Goal: Navigation & Orientation: Find specific page/section

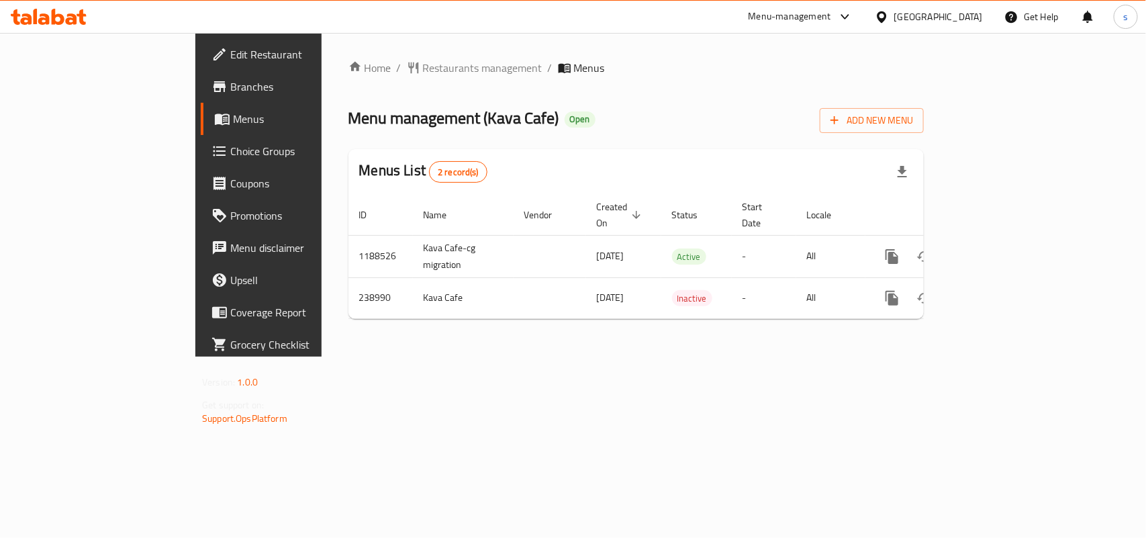
click at [967, 14] on div "[GEOGRAPHIC_DATA]" at bounding box center [938, 16] width 89 height 15
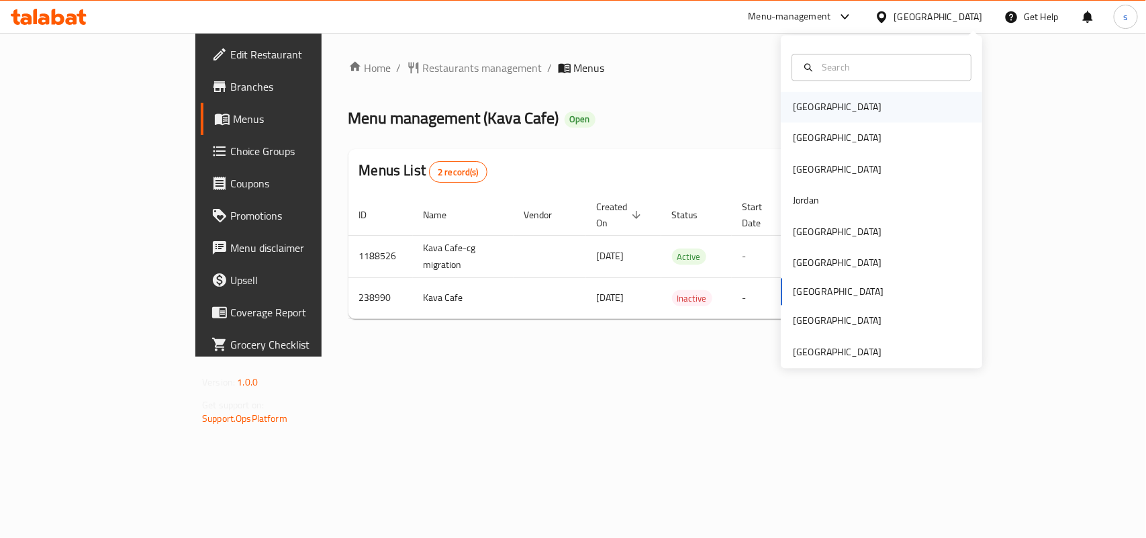
click at [804, 105] on div "[GEOGRAPHIC_DATA]" at bounding box center [837, 107] width 89 height 15
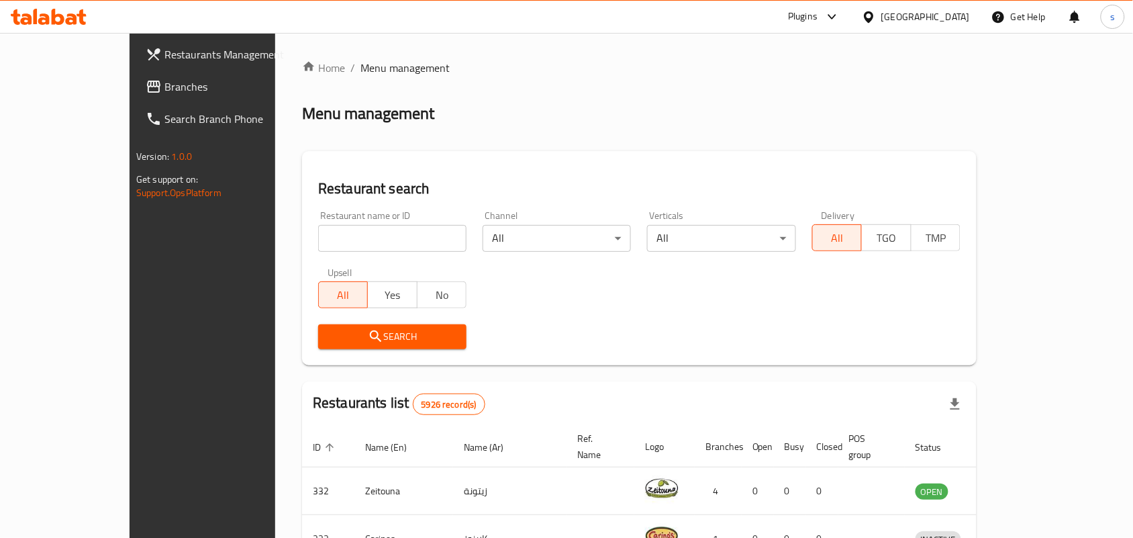
click at [951, 24] on div "[GEOGRAPHIC_DATA]" at bounding box center [926, 16] width 89 height 15
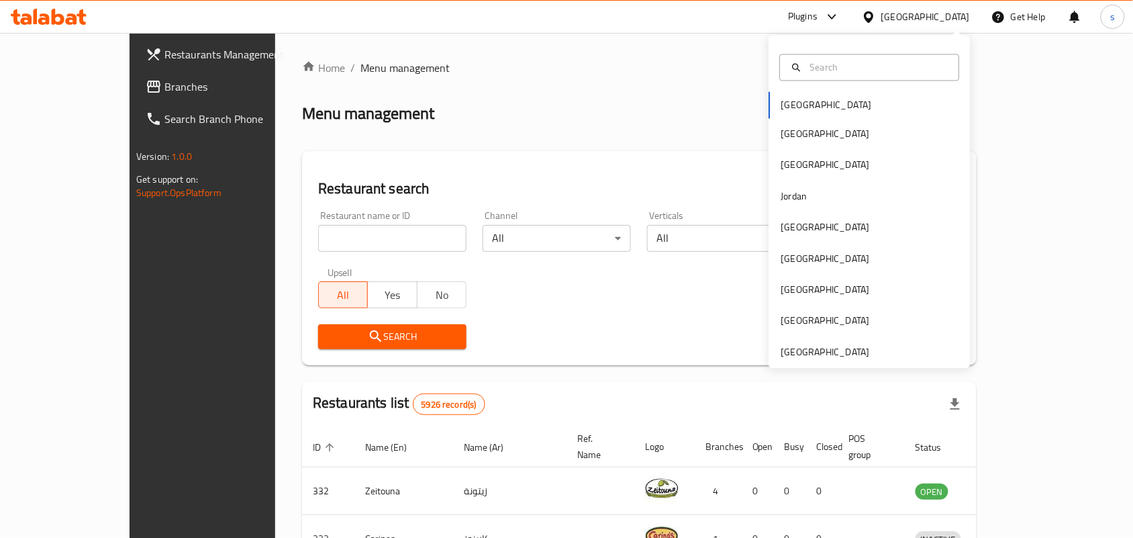
click at [952, 21] on div "[GEOGRAPHIC_DATA]" at bounding box center [926, 16] width 89 height 15
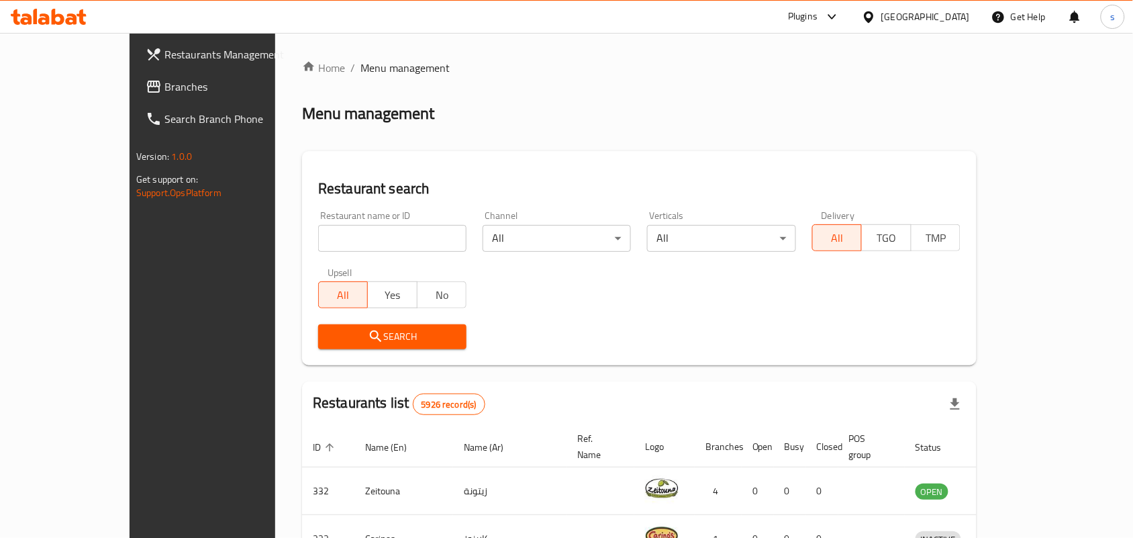
click at [954, 15] on div "[GEOGRAPHIC_DATA]" at bounding box center [926, 16] width 89 height 15
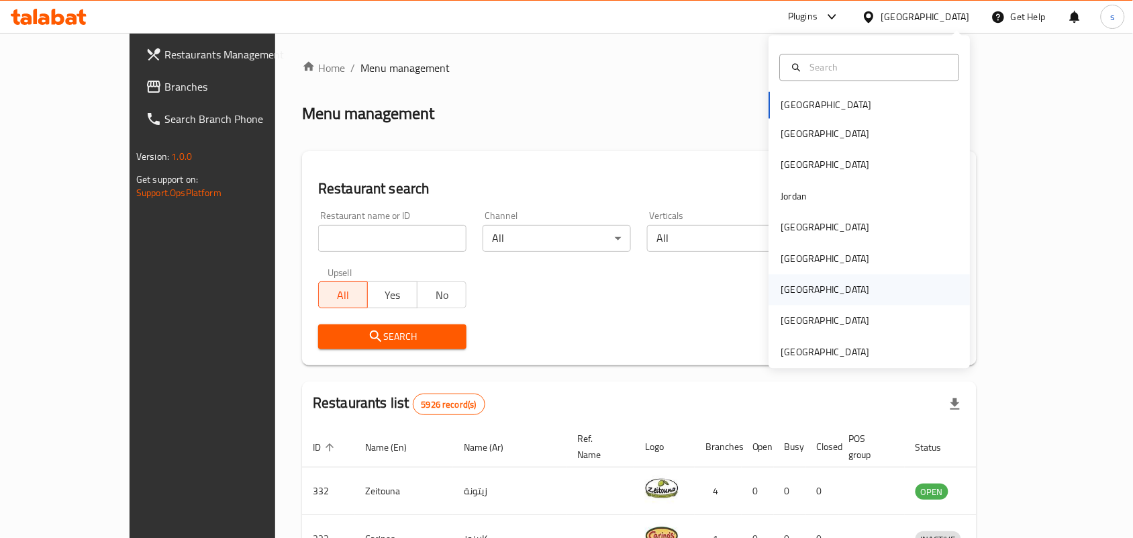
click at [782, 295] on div "[GEOGRAPHIC_DATA]" at bounding box center [826, 290] width 89 height 15
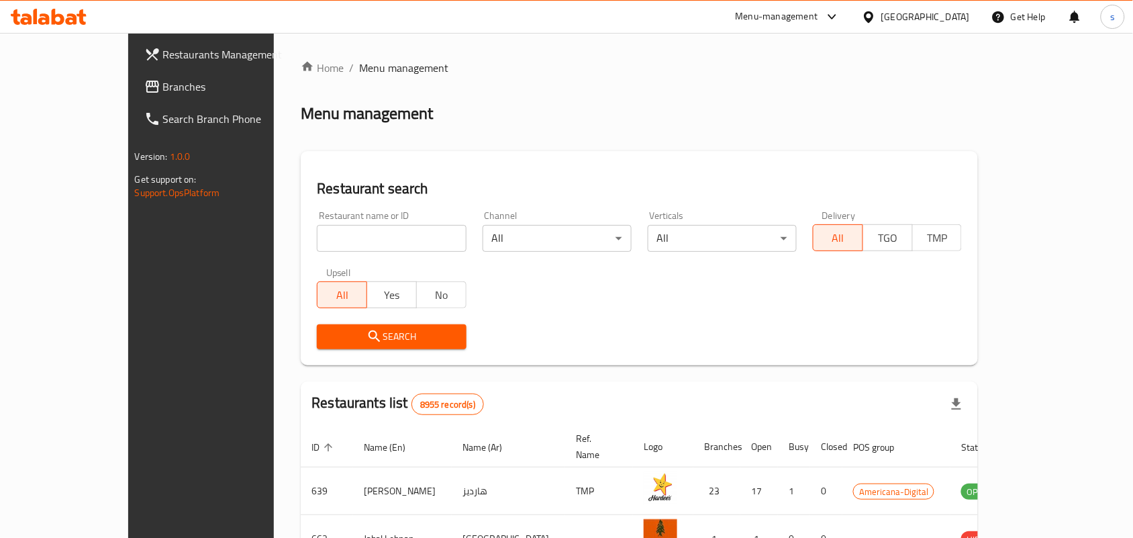
click at [134, 74] on link "Branches" at bounding box center [226, 87] width 184 height 32
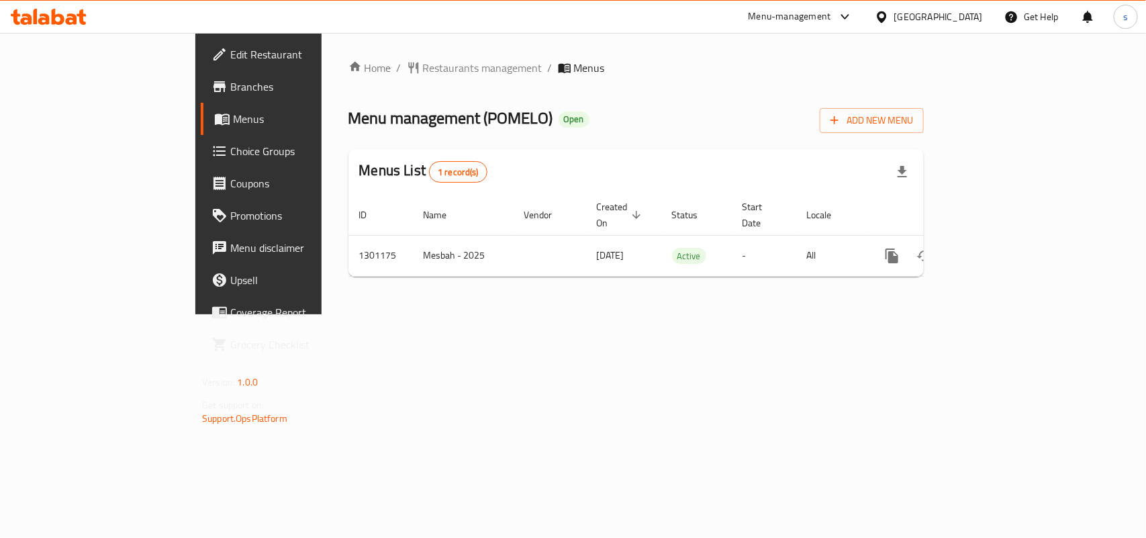
click at [958, 7] on div "[GEOGRAPHIC_DATA]" at bounding box center [929, 17] width 130 height 32
click at [960, 12] on div "[GEOGRAPHIC_DATA]" at bounding box center [938, 16] width 89 height 15
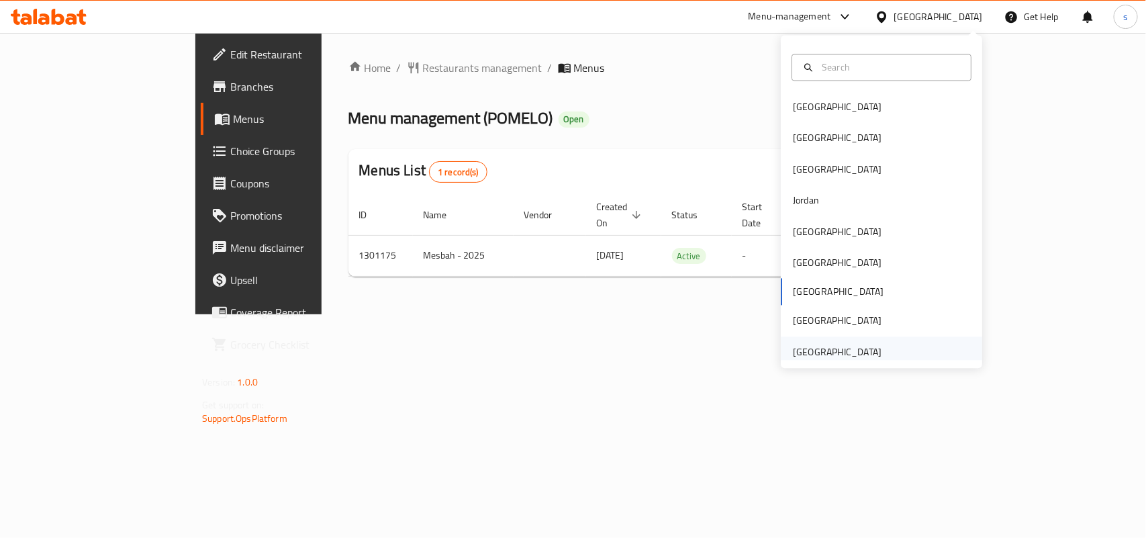
click at [831, 348] on div "[GEOGRAPHIC_DATA]" at bounding box center [837, 351] width 89 height 15
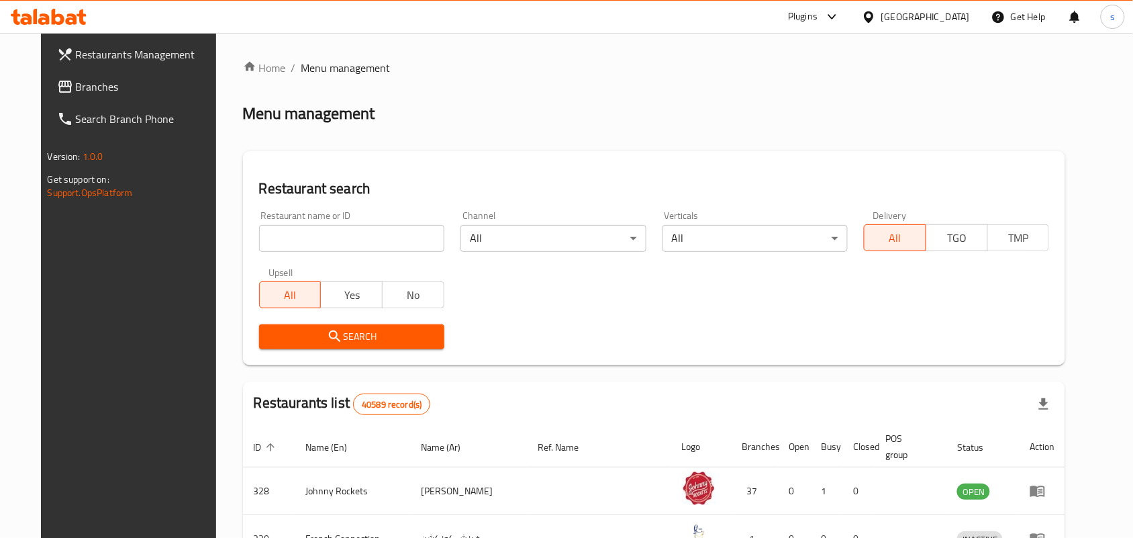
click at [76, 84] on span "Branches" at bounding box center [148, 87] width 144 height 16
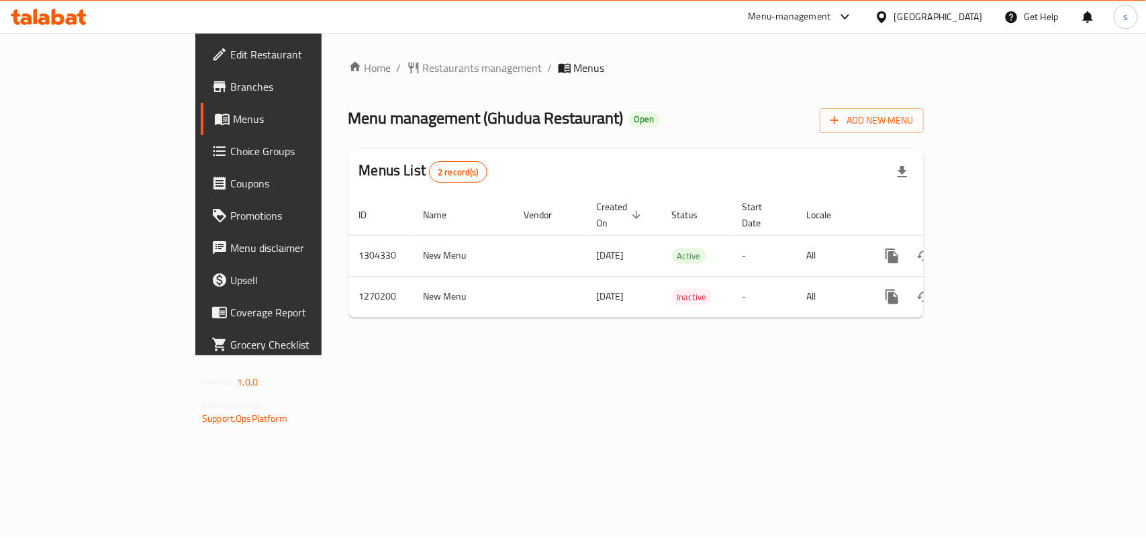
click at [921, 14] on div "[GEOGRAPHIC_DATA]" at bounding box center [938, 16] width 89 height 15
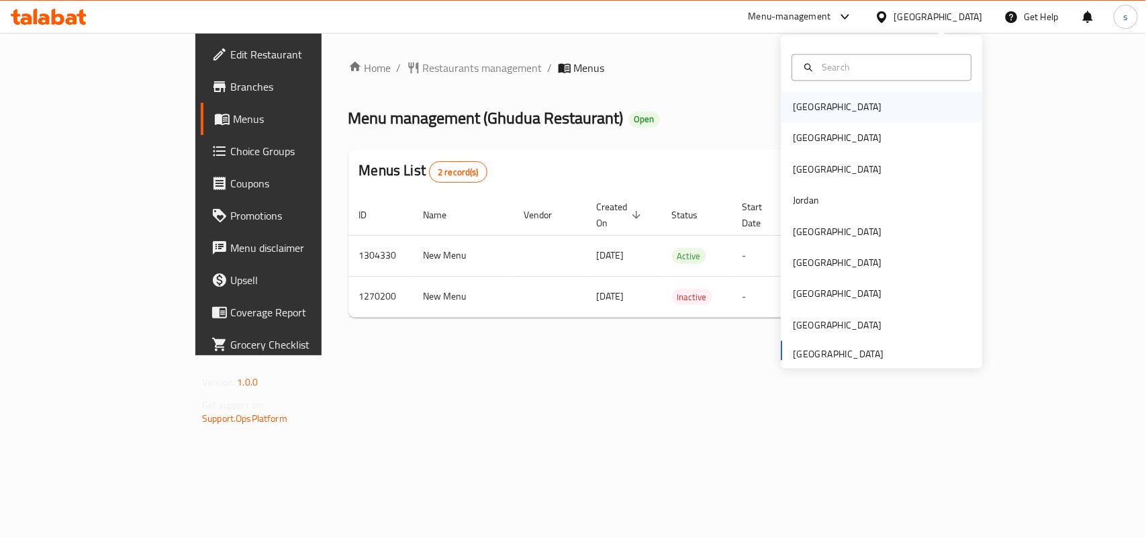
click at [799, 104] on div "[GEOGRAPHIC_DATA]" at bounding box center [837, 107] width 89 height 15
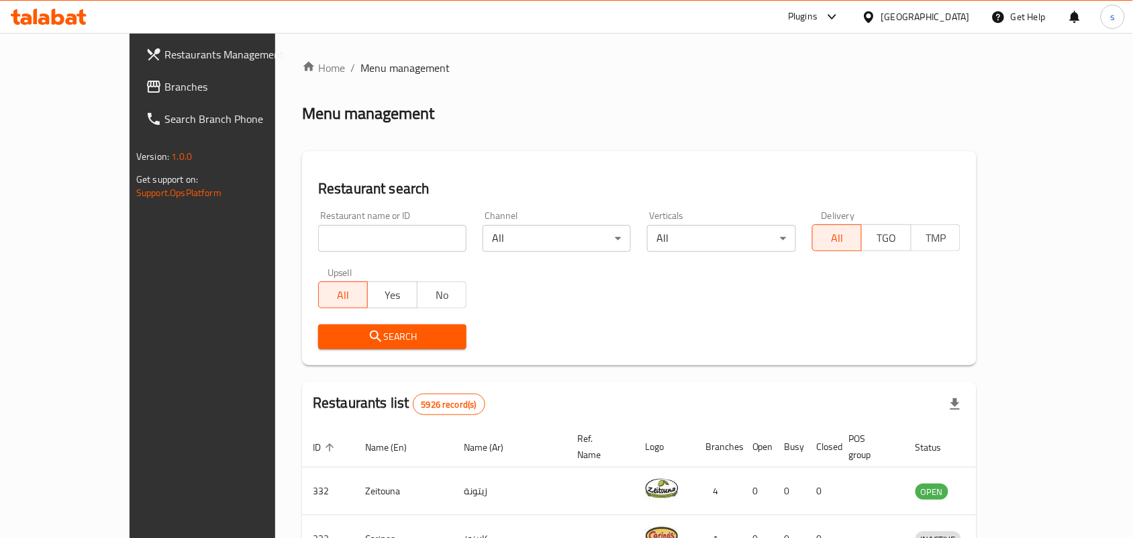
click at [949, 13] on div "[GEOGRAPHIC_DATA]" at bounding box center [926, 16] width 89 height 15
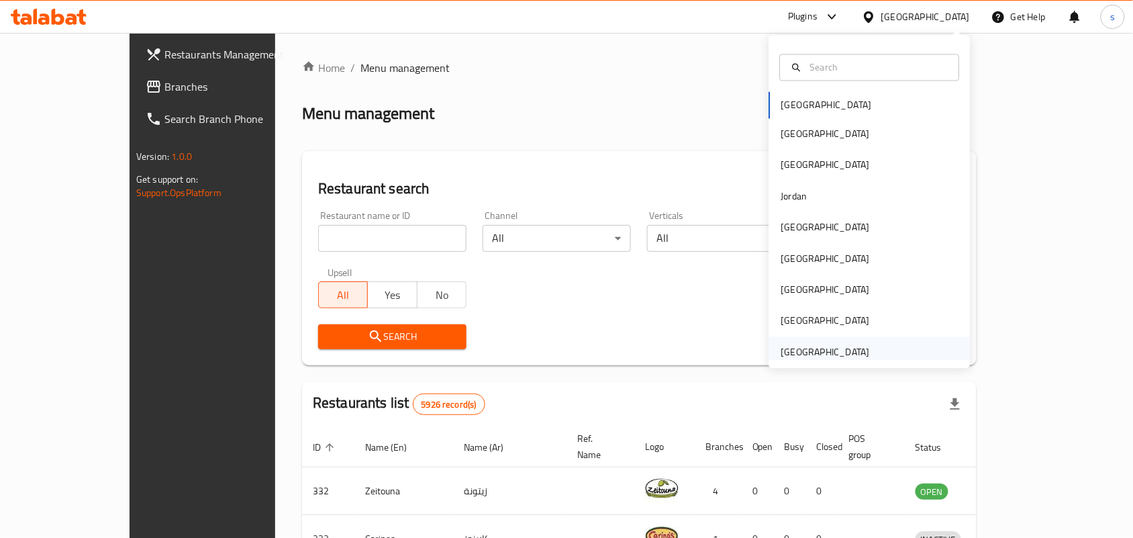
click at [831, 355] on div "[GEOGRAPHIC_DATA]" at bounding box center [826, 351] width 89 height 15
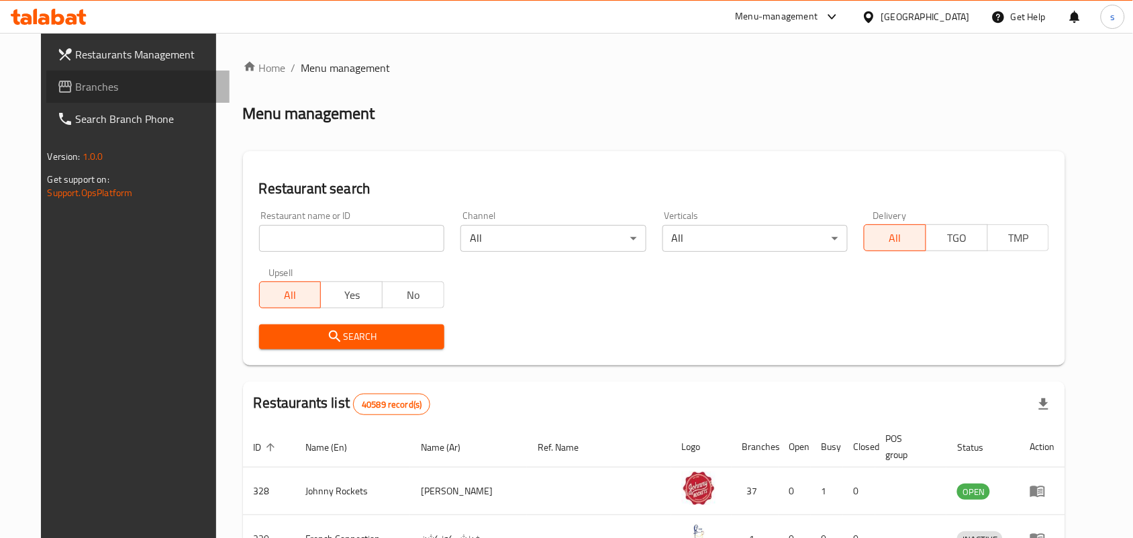
click at [76, 89] on span "Branches" at bounding box center [148, 87] width 144 height 16
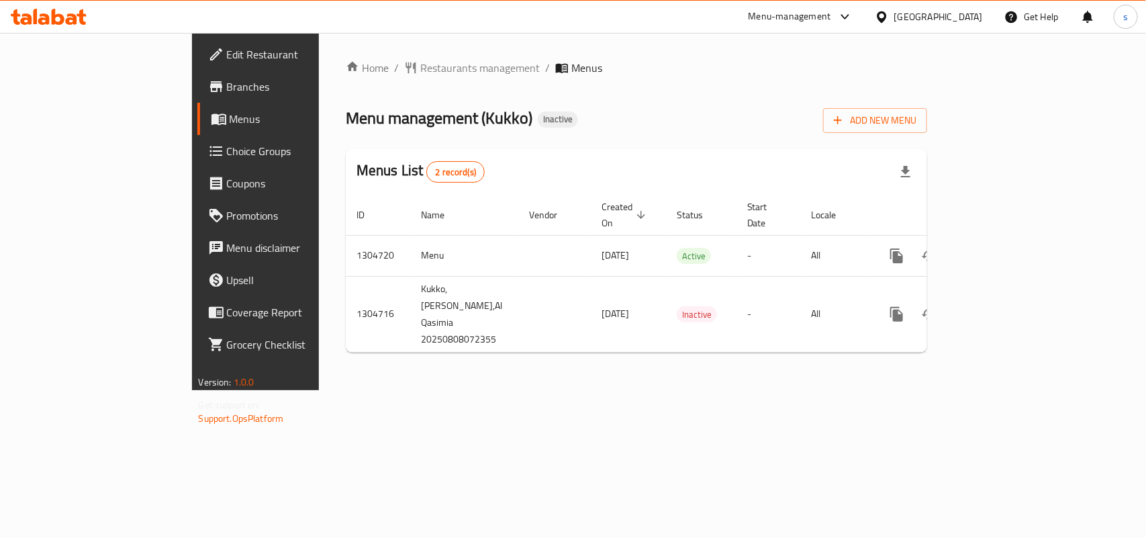
click at [944, 17] on div "[GEOGRAPHIC_DATA]" at bounding box center [938, 16] width 89 height 15
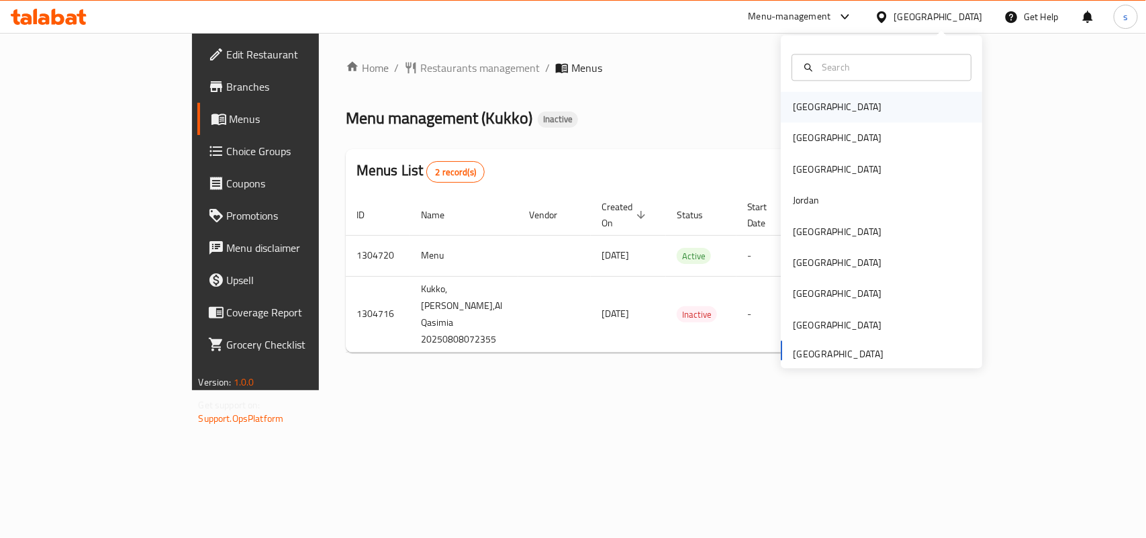
click at [793, 107] on div "Bahrain" at bounding box center [837, 107] width 89 height 15
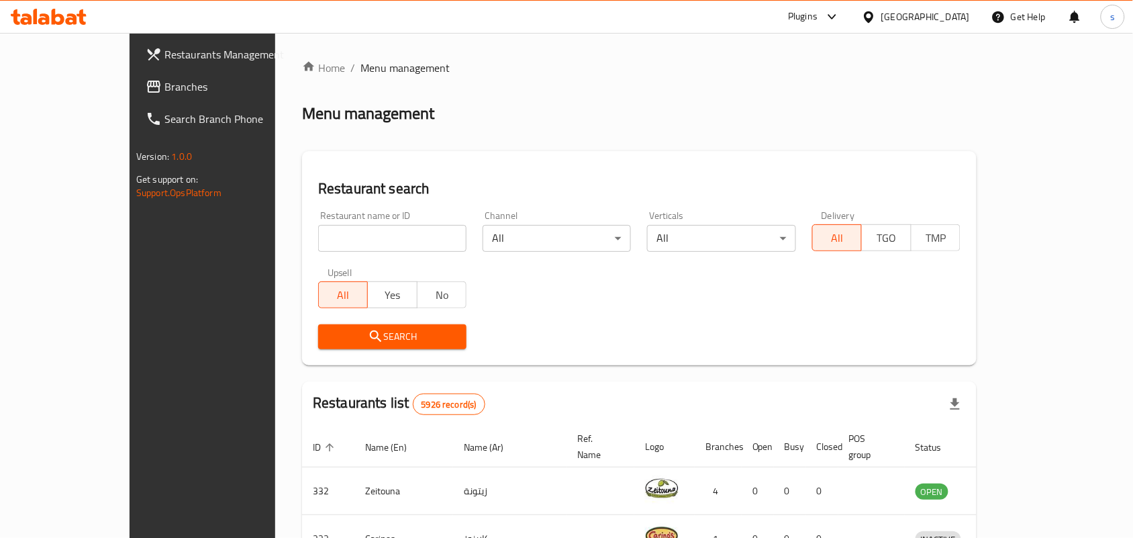
click at [960, 15] on div "Bahrain" at bounding box center [926, 16] width 89 height 15
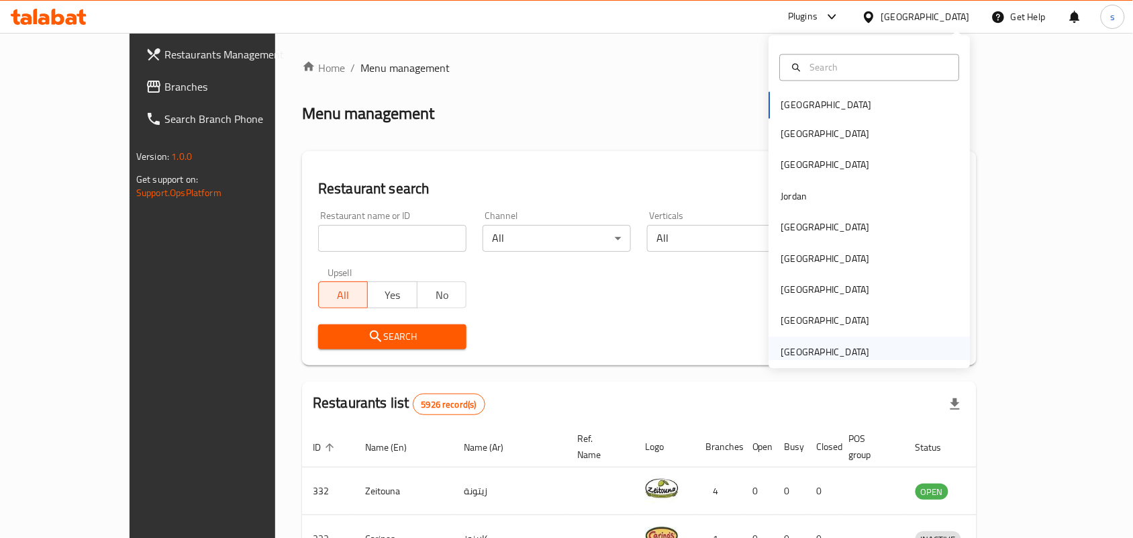
click at [840, 353] on div "[GEOGRAPHIC_DATA]" at bounding box center [826, 351] width 89 height 15
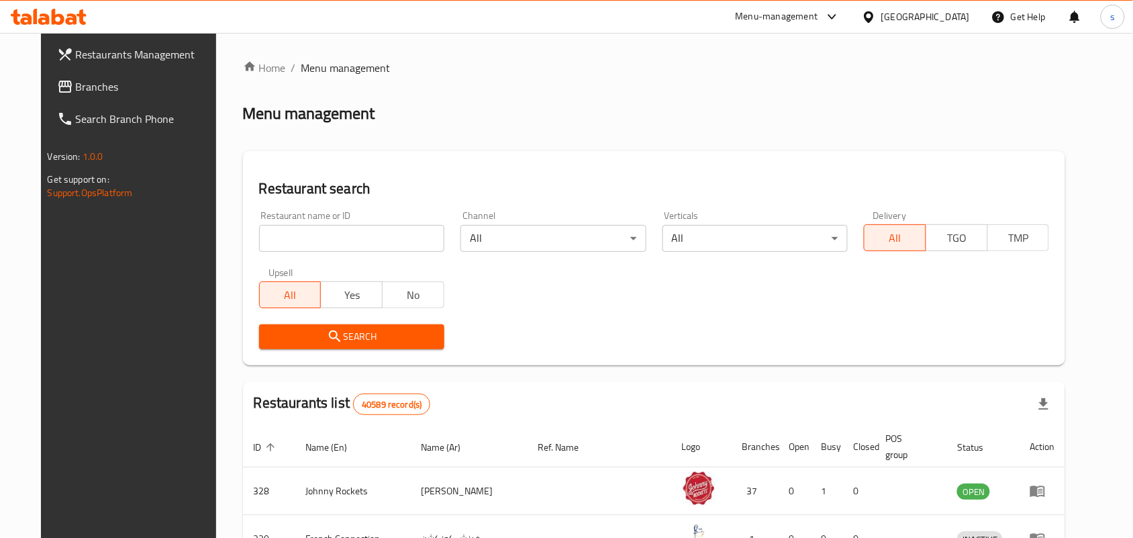
click at [76, 89] on span "Branches" at bounding box center [148, 87] width 144 height 16
